Goal: Task Accomplishment & Management: Manage account settings

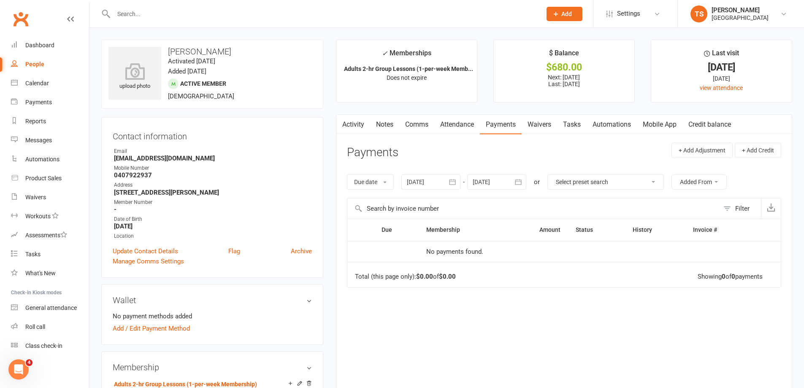
click at [119, 14] on input "text" at bounding box center [323, 14] width 424 height 12
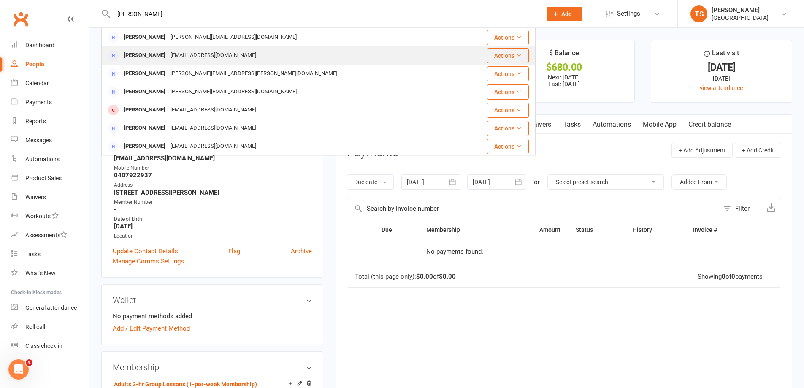
type input "[PERSON_NAME]"
click at [172, 55] on div "[EMAIL_ADDRESS][DOMAIN_NAME]" at bounding box center [213, 55] width 91 height 12
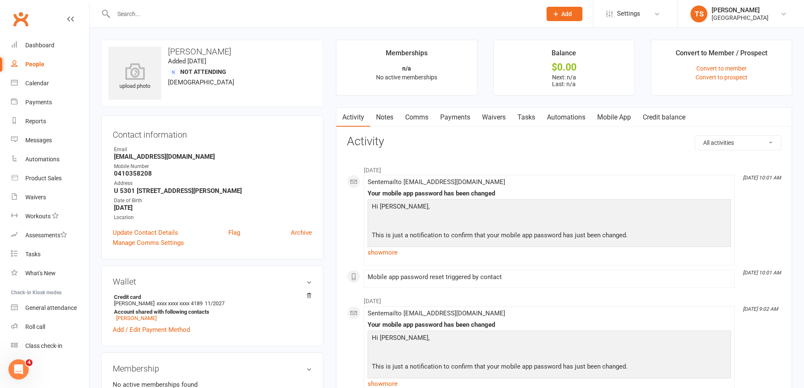
click at [493, 116] on link "Waivers" at bounding box center [493, 117] width 35 height 19
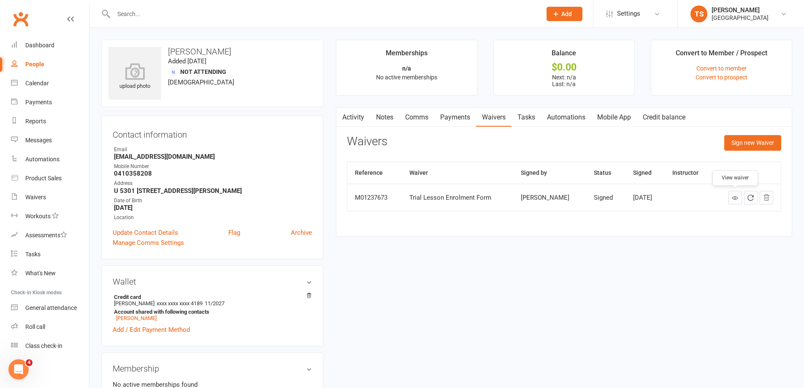
click at [735, 196] on icon at bounding box center [734, 197] width 6 height 6
click at [140, 7] on div at bounding box center [318, 13] width 434 height 27
click at [128, 14] on input "text" at bounding box center [323, 14] width 424 height 12
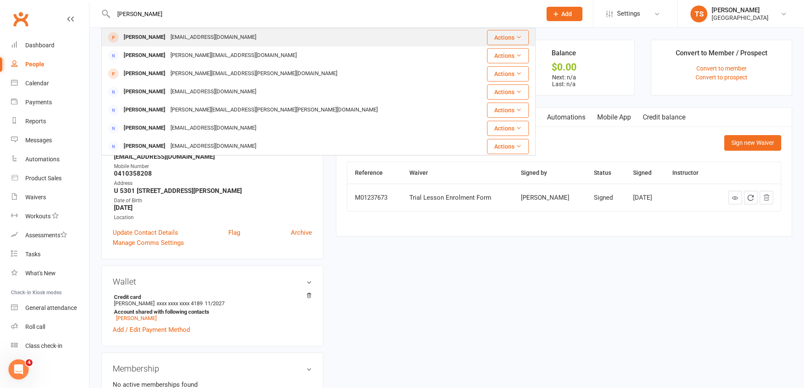
type input "[PERSON_NAME]"
click at [188, 38] on div "[EMAIL_ADDRESS][DOMAIN_NAME]" at bounding box center [213, 37] width 91 height 12
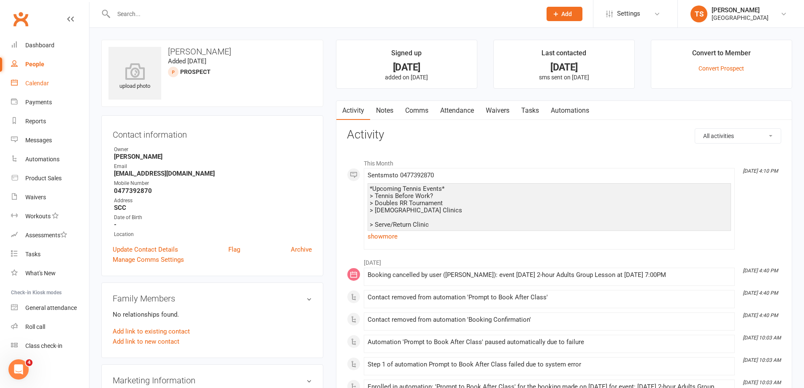
click at [41, 83] on div "Calendar" at bounding box center [37, 83] width 24 height 7
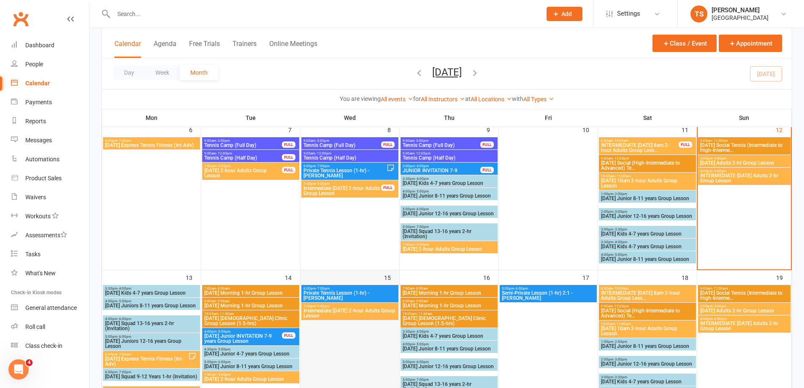
scroll to position [295, 0]
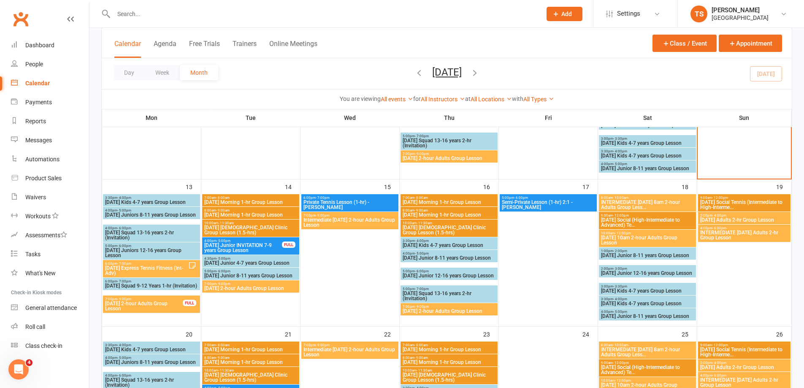
click at [133, 301] on span "[DATE] 2-hour Adults Group Lesson" at bounding box center [144, 306] width 78 height 10
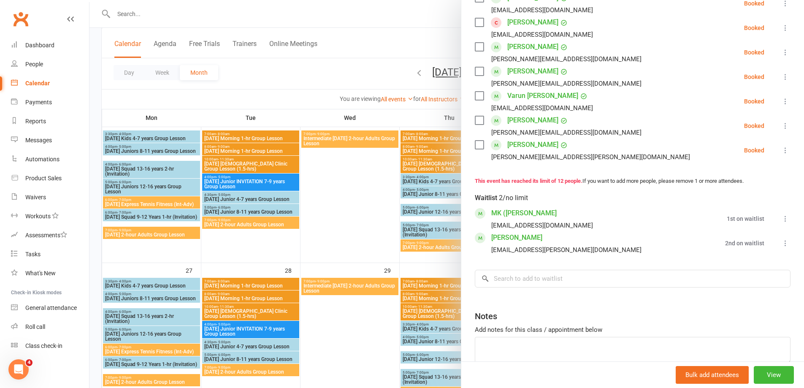
scroll to position [207, 0]
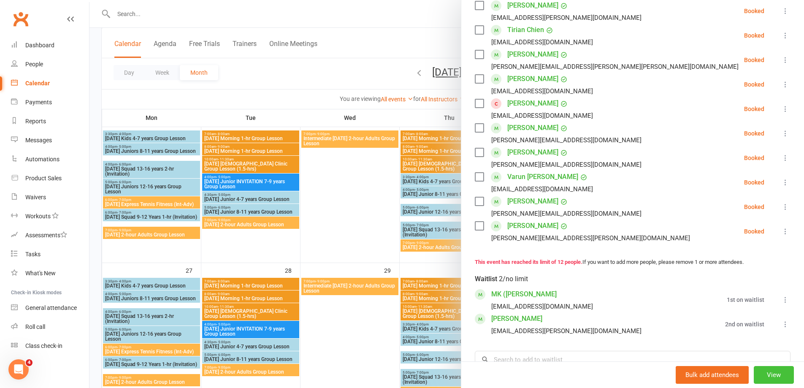
click at [769, 377] on button "View" at bounding box center [773, 375] width 40 height 18
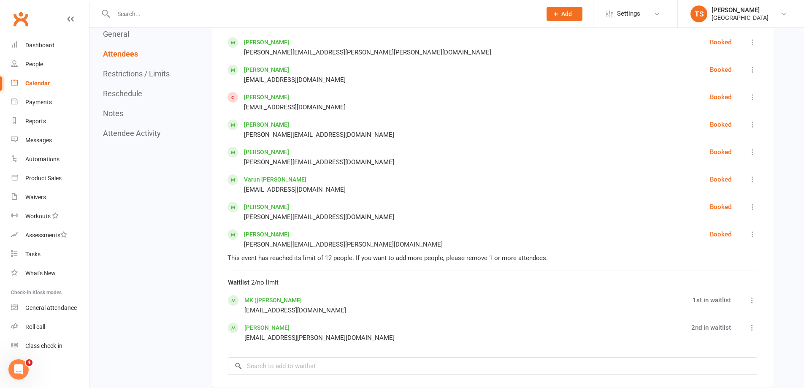
scroll to position [675, 0]
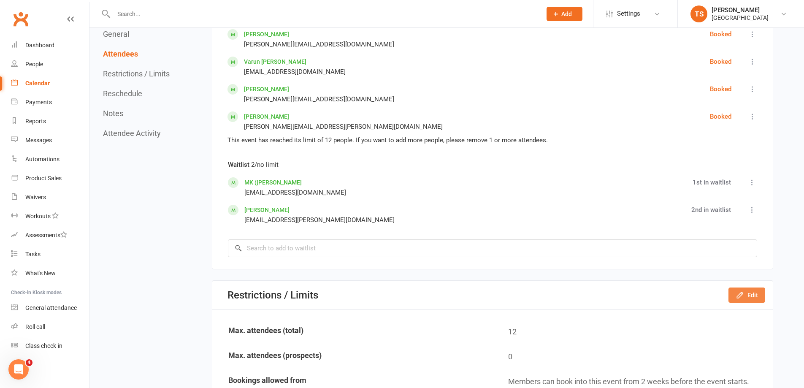
click at [750, 292] on button "Edit" at bounding box center [746, 294] width 37 height 15
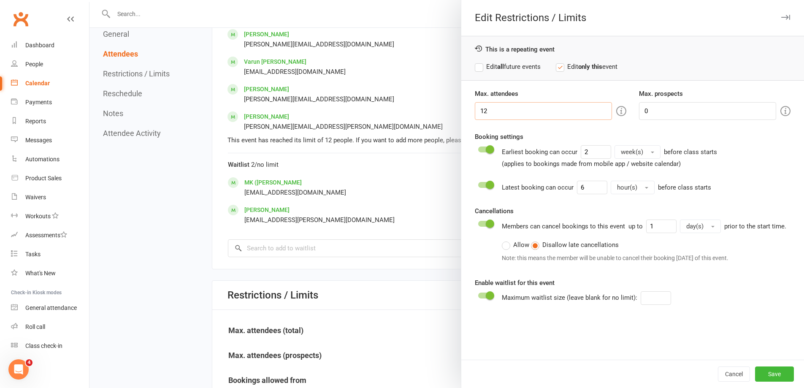
click at [481, 111] on input "12" at bounding box center [543, 111] width 137 height 18
type input "18"
click at [772, 371] on button "Save" at bounding box center [774, 373] width 39 height 15
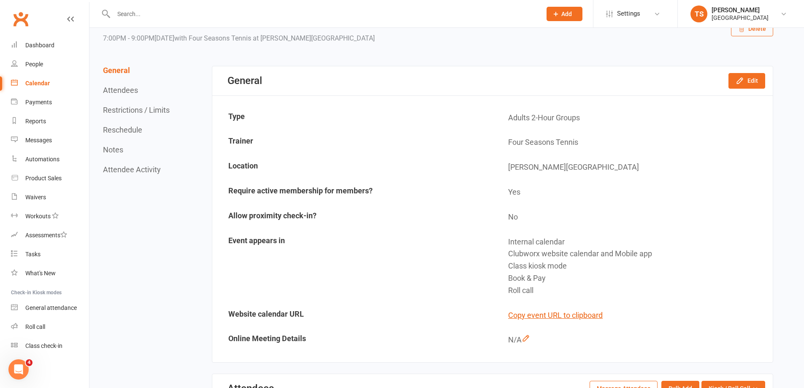
scroll to position [42, 0]
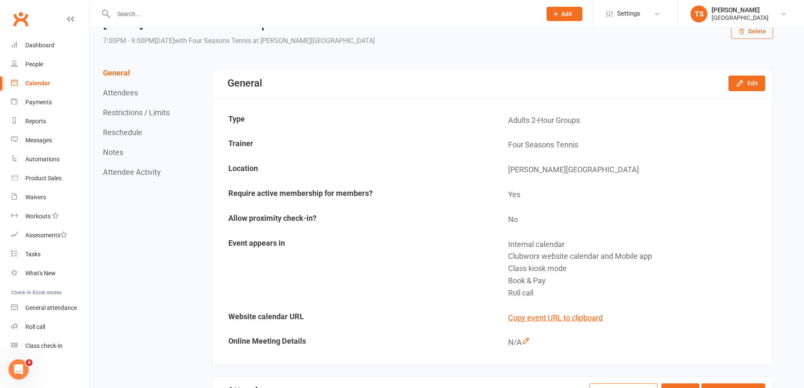
click at [43, 84] on div "Calendar" at bounding box center [37, 83] width 24 height 7
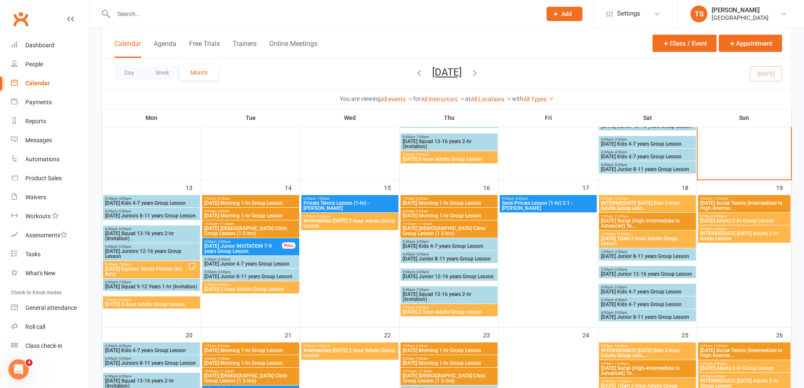
scroll to position [253, 0]
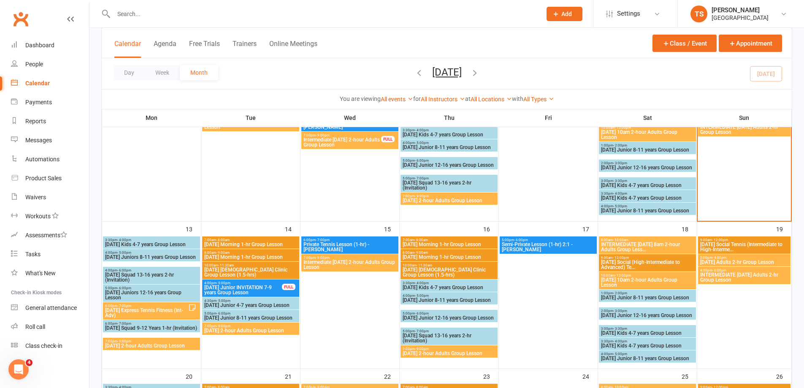
click at [212, 328] on span "[DATE] 2-hour Adults Group Lesson" at bounding box center [251, 330] width 94 height 5
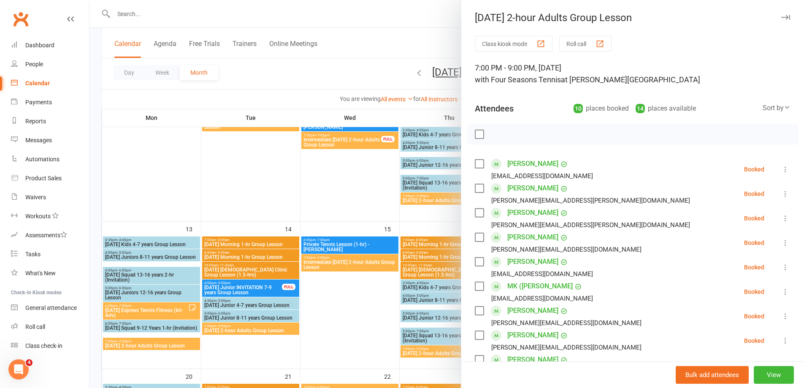
click at [134, 305] on div at bounding box center [446, 194] width 714 height 388
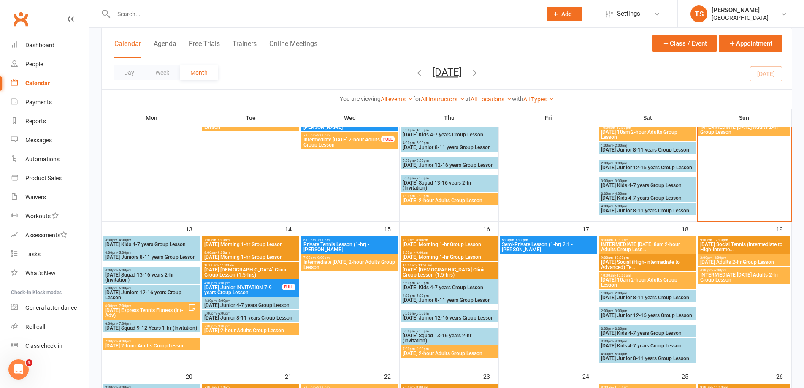
click at [165, 310] on span "[DATE] Express Tennis Fitness (Int-Adv)" at bounding box center [147, 313] width 84 height 10
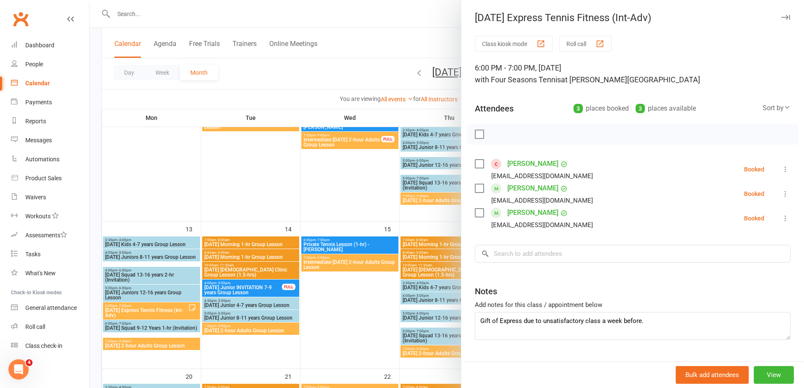
click at [138, 346] on div at bounding box center [446, 194] width 714 height 388
